Goal: Check status: Check status

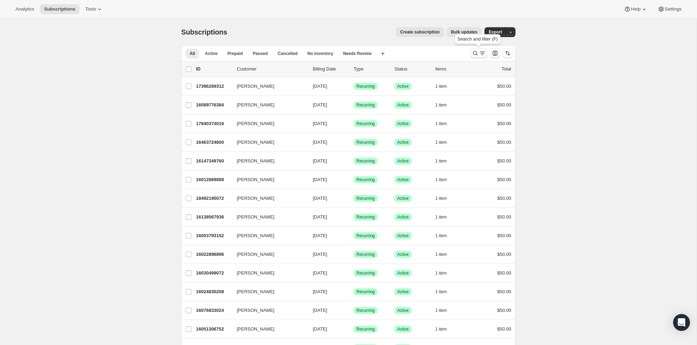
click at [473, 55] on icon "Search and filter results" at bounding box center [475, 53] width 7 height 7
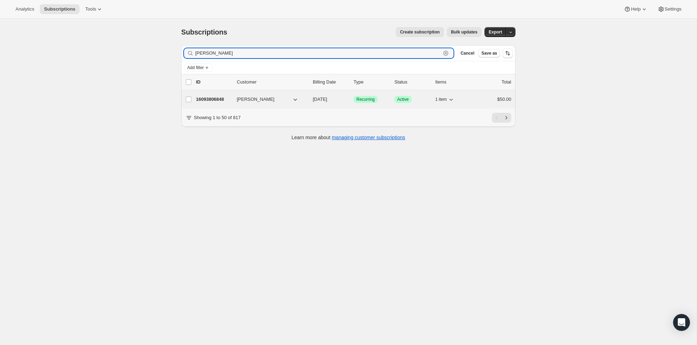
type input "Maggie b"
click at [213, 99] on p "16093806848" at bounding box center [213, 99] width 35 height 7
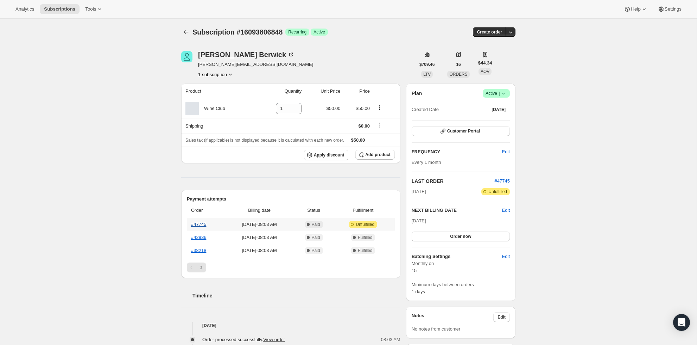
click at [201, 225] on link "#47745" at bounding box center [198, 223] width 15 height 5
